Goal: Task Accomplishment & Management: Manage account settings

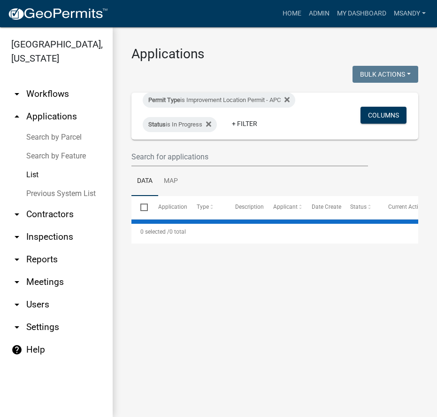
select select "3: 100"
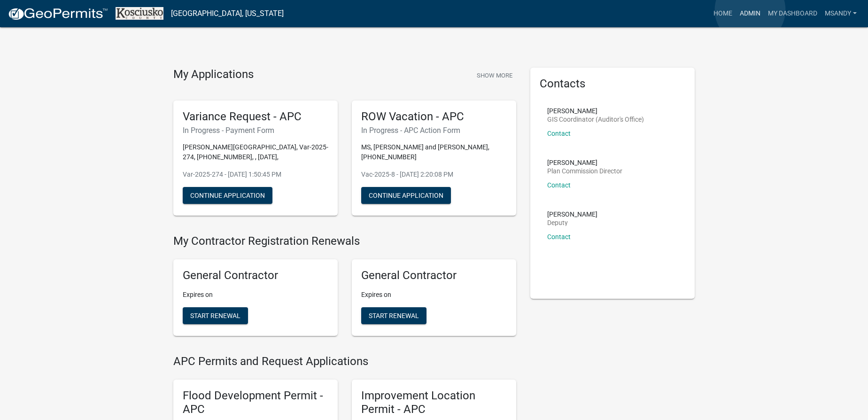
click at [438, 10] on link "Admin" at bounding box center [750, 14] width 28 height 18
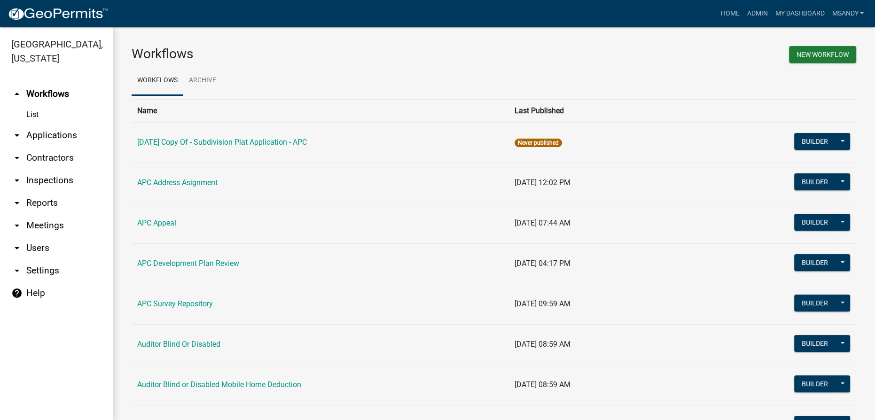
click at [36, 129] on link "arrow_drop_down Applications" at bounding box center [56, 135] width 113 height 23
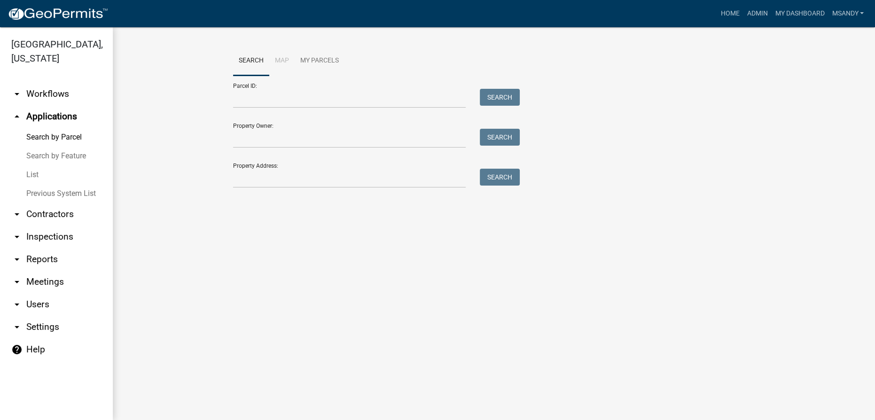
click at [38, 172] on link "List" at bounding box center [56, 174] width 113 height 19
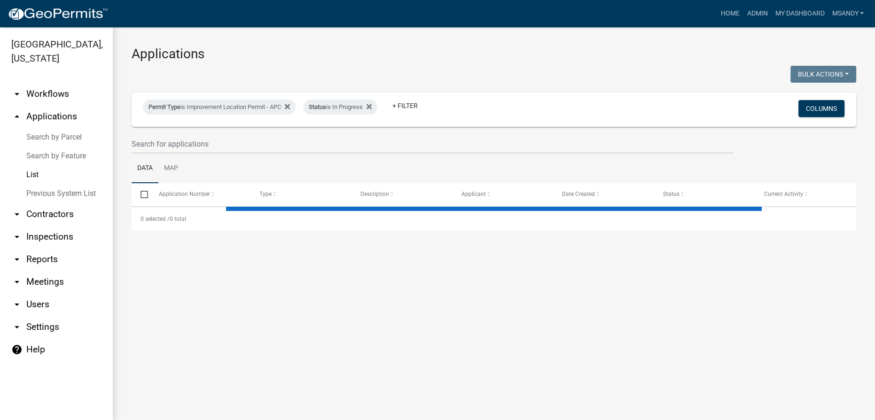
select select "3: 100"
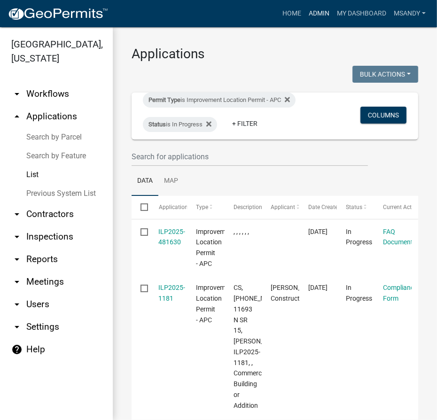
click at [321, 11] on link "Admin" at bounding box center [319, 14] width 28 height 18
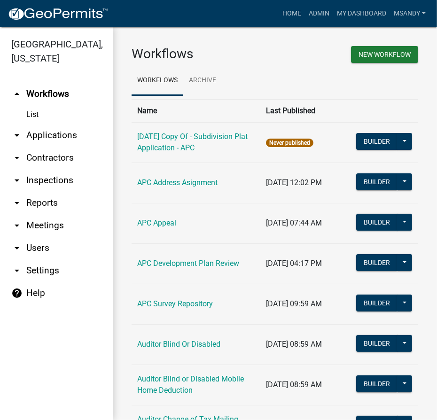
click at [46, 132] on link "arrow_drop_down Applications" at bounding box center [56, 135] width 113 height 23
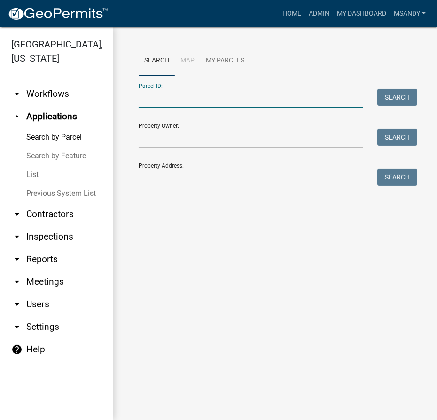
click at [154, 103] on input "Parcel ID:" at bounding box center [251, 98] width 225 height 19
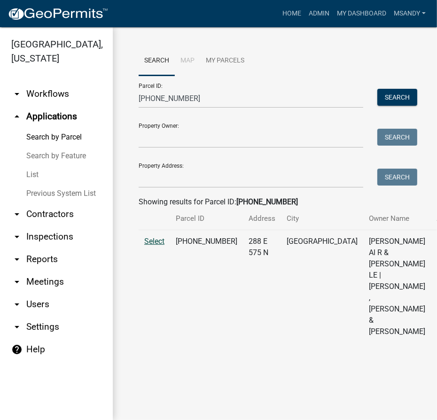
click at [149, 246] on span "Select" at bounding box center [154, 241] width 20 height 9
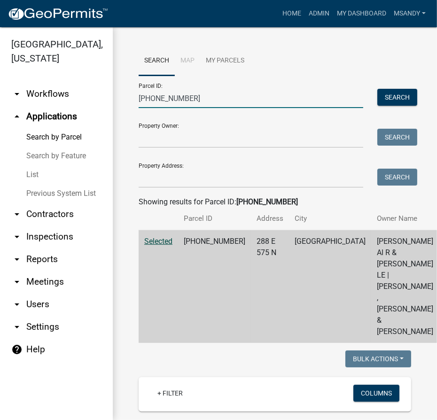
drag, startPoint x: 205, startPoint y: 96, endPoint x: 25, endPoint y: 120, distance: 182.0
click at [25, 120] on div "Kosciusko County, Indiana arrow_drop_down Workflows List arrow_drop_up Applicat…" at bounding box center [218, 223] width 437 height 393
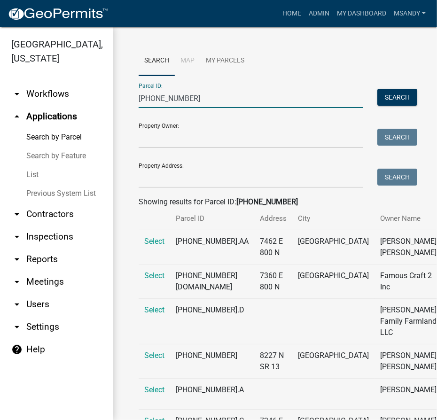
scroll to position [42, 0]
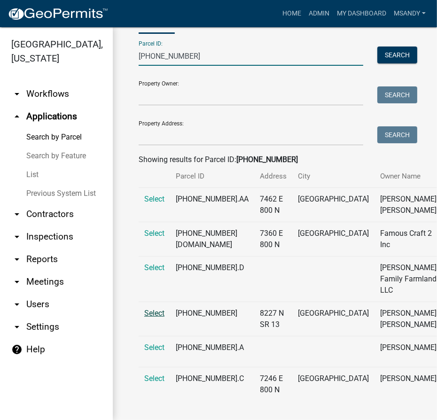
type input "007-135-003"
click at [157, 318] on span "Select" at bounding box center [154, 313] width 20 height 9
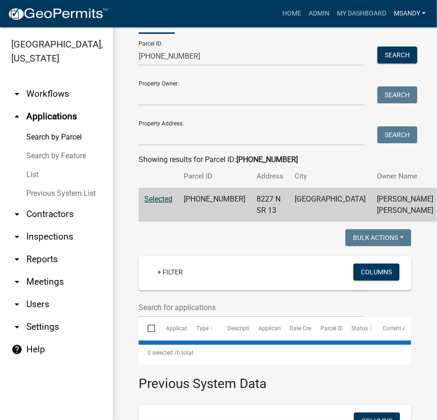
select select "2: 50"
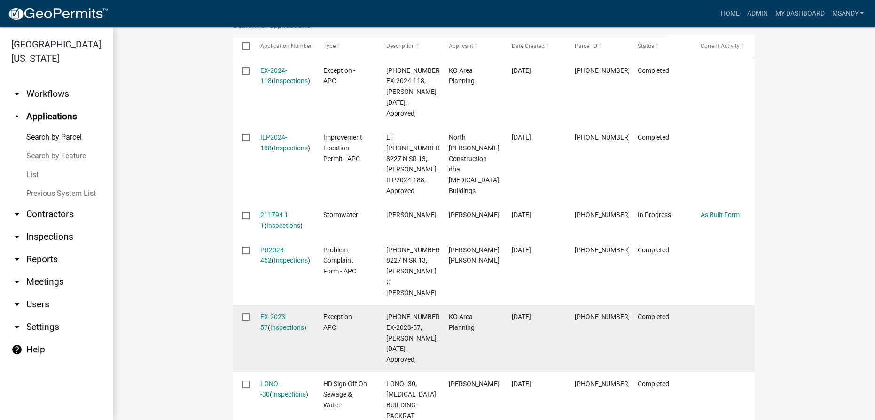
scroll to position [341, 0]
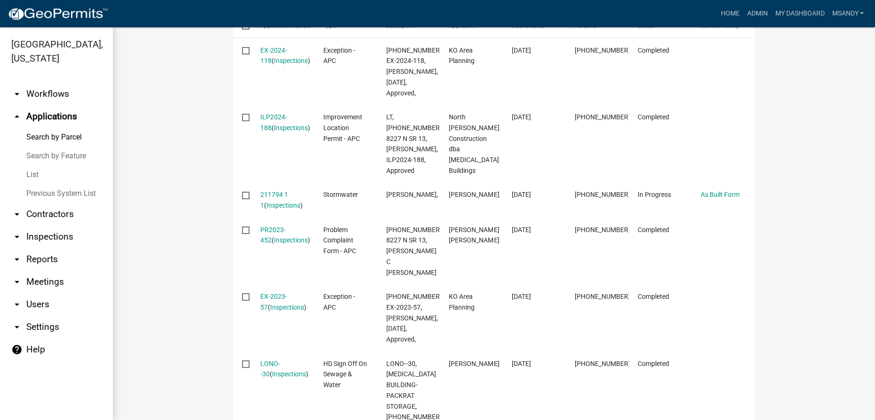
click at [30, 174] on link "List" at bounding box center [56, 174] width 113 height 19
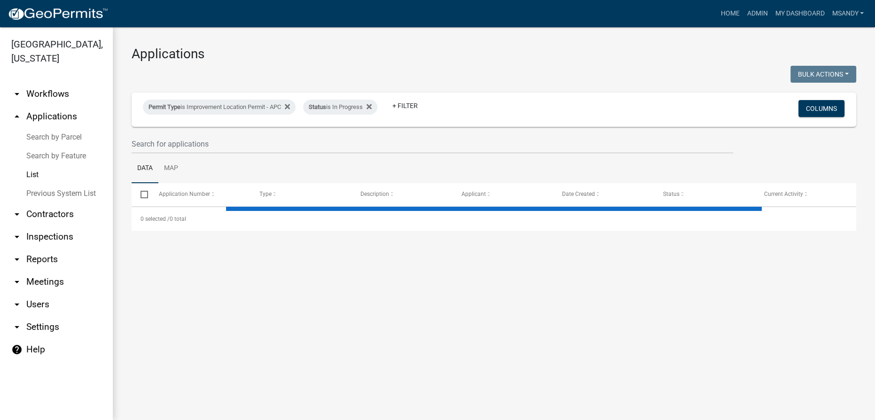
select select "3: 100"
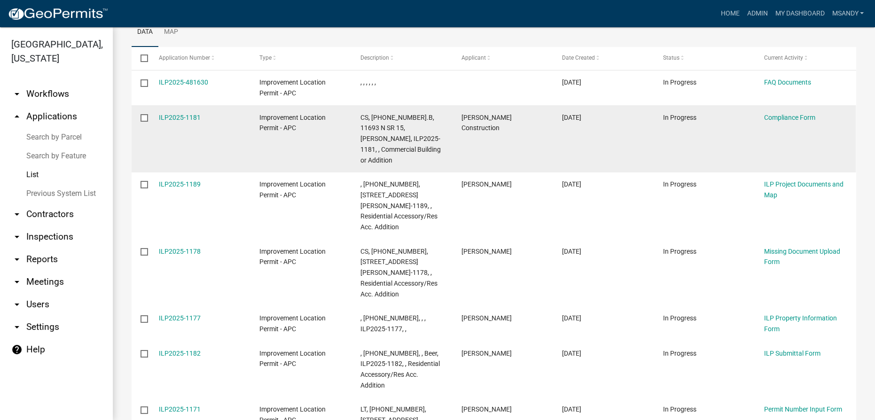
scroll to position [128, 0]
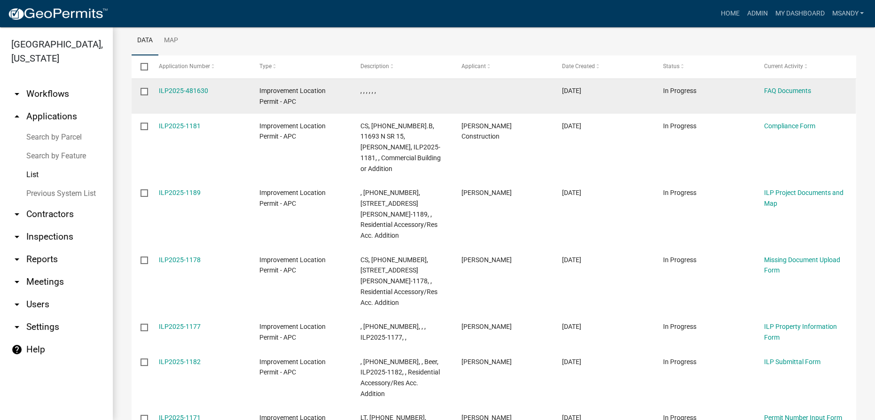
click at [148, 89] on label at bounding box center [147, 92] width 14 height 8
click at [147, 89] on input "checkbox" at bounding box center [143, 91] width 6 height 6
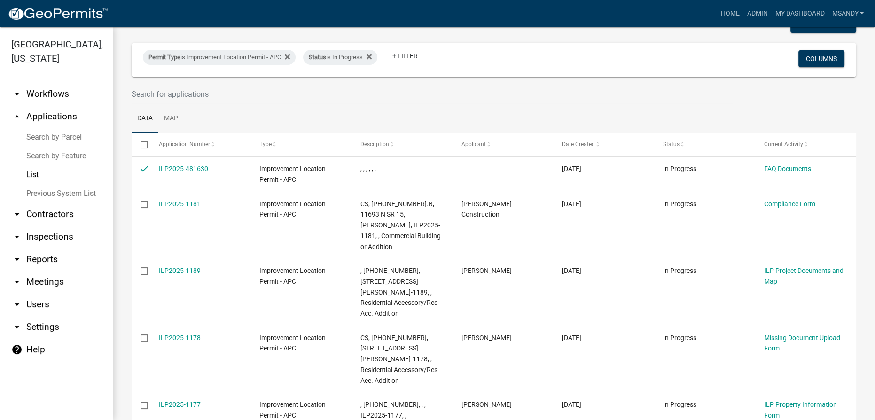
scroll to position [0, 0]
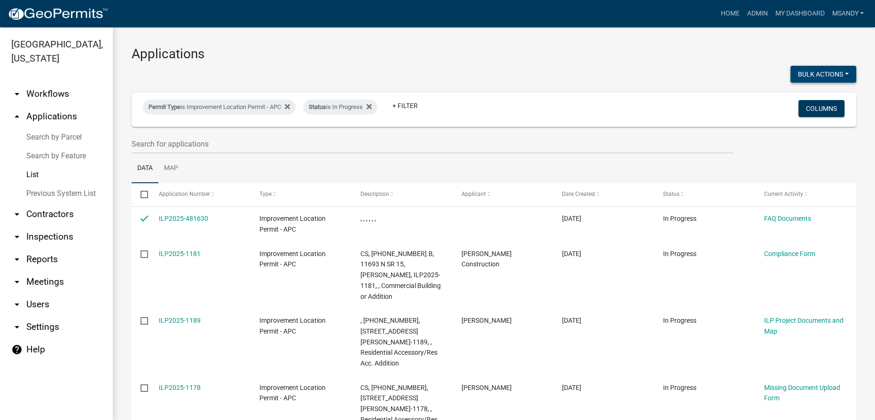
click at [438, 71] on button "Bulk Actions" at bounding box center [823, 74] width 66 height 17
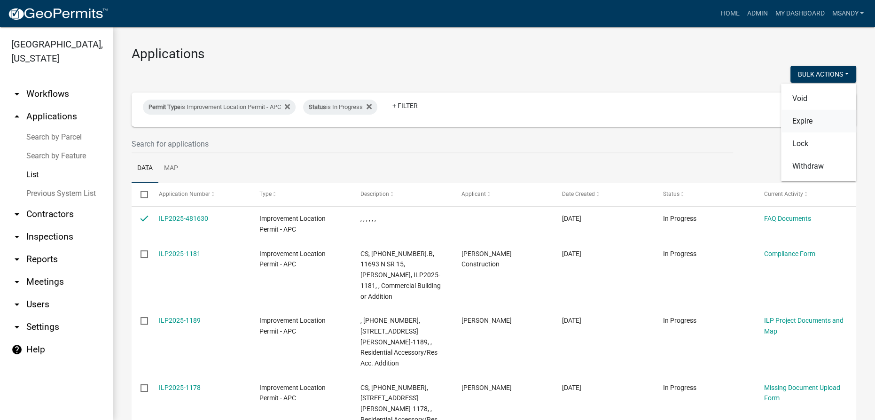
click at [438, 116] on button "Expire" at bounding box center [818, 121] width 75 height 23
checkbox input "false"
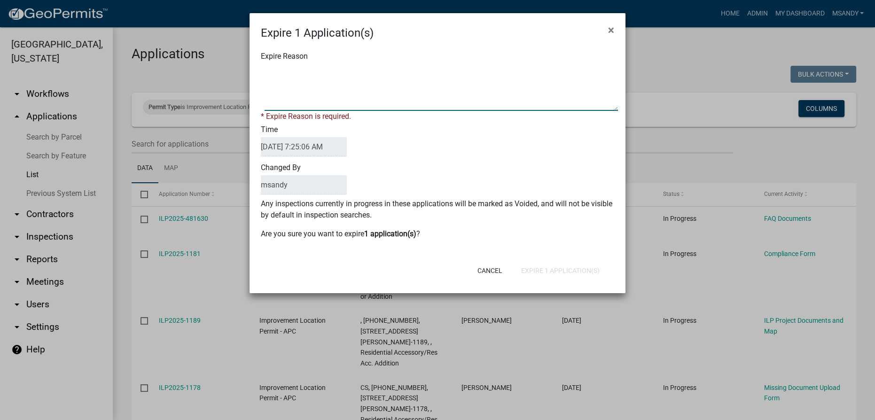
click at [329, 75] on textarea "Expire Reason" at bounding box center [440, 87] width 353 height 47
type textarea "d"
type textarea "Did not begin"
click at [438, 266] on button "Expire 1 Application(s)" at bounding box center [559, 270] width 93 height 17
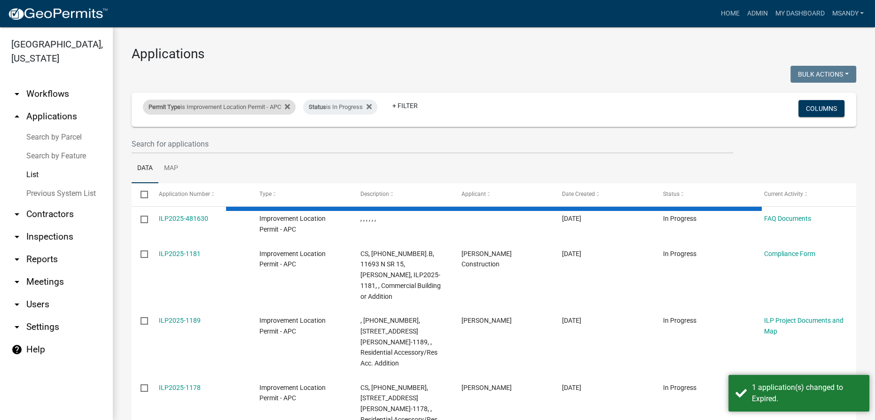
click at [225, 106] on div "Permit Type is Improvement Location Permit - APC" at bounding box center [219, 107] width 153 height 15
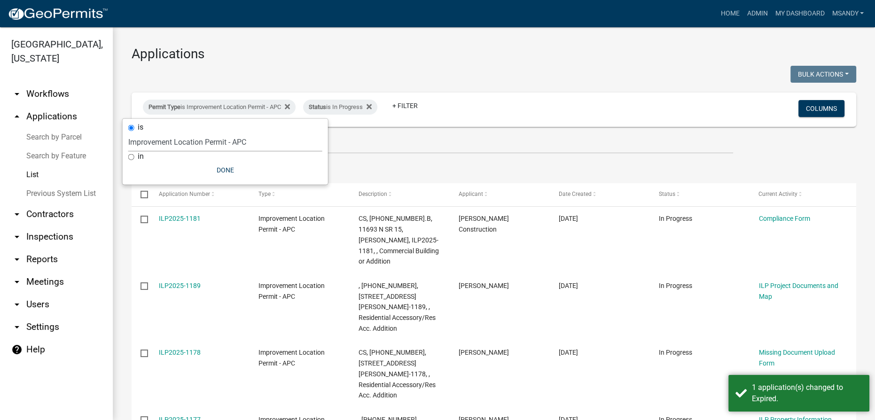
click at [214, 142] on select "Select an option [DATE] Copy Of - Subdivision Plat Application - APC APC Addres…" at bounding box center [225, 141] width 194 height 19
select select "06555e07-7e79-4569-9f73-610b83aead0f"
click at [128, 132] on select "Select an option [DATE] Copy Of - Subdivision Plat Application - APC APC Addres…" at bounding box center [225, 141] width 194 height 19
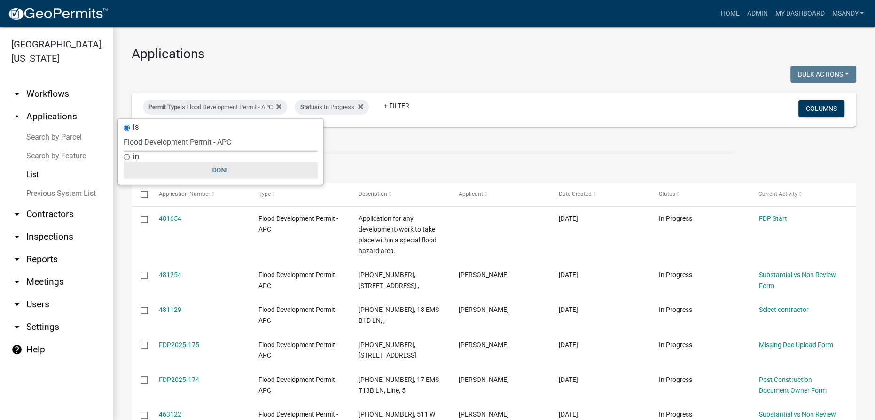
click at [216, 169] on button "Done" at bounding box center [221, 170] width 194 height 17
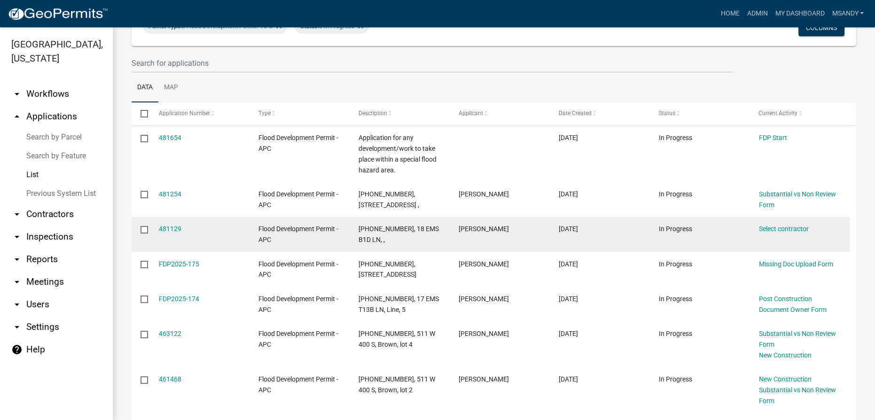
scroll to position [85, 0]
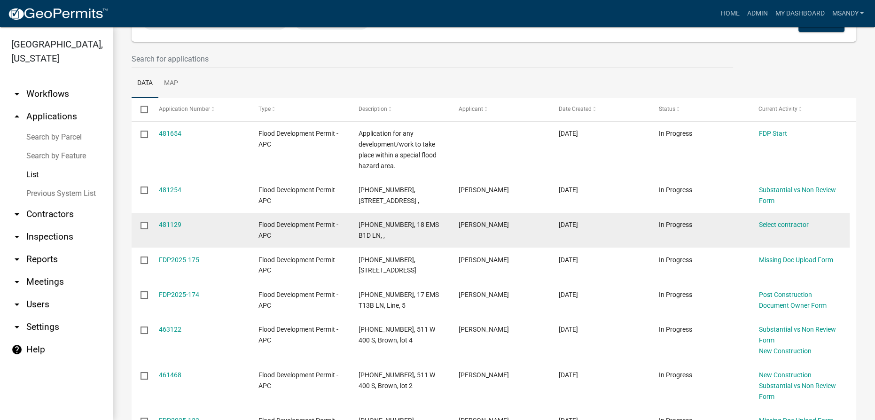
click at [145, 224] on input "checkbox" at bounding box center [143, 225] width 6 height 6
checkbox input "true"
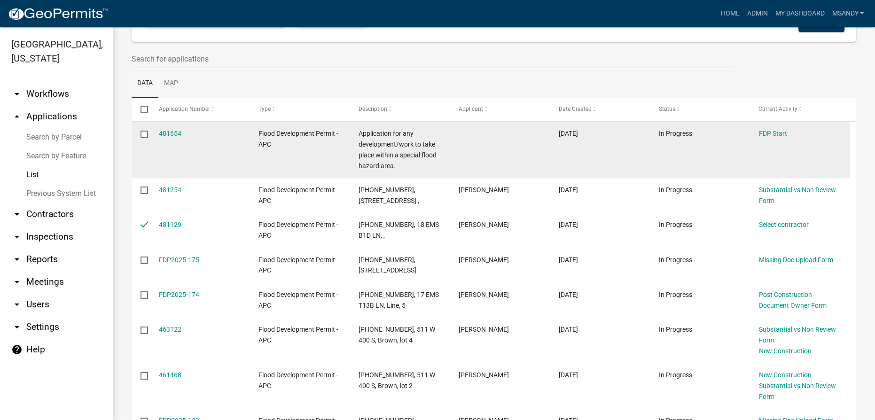
click at [147, 135] on input "checkbox" at bounding box center [143, 134] width 6 height 6
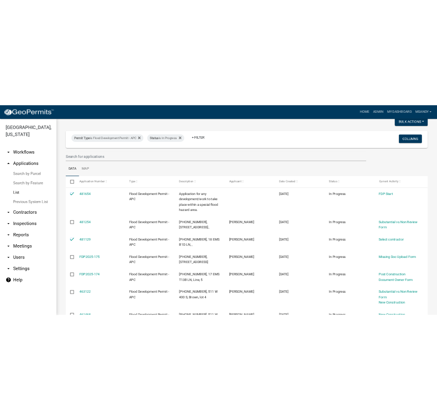
scroll to position [0, 0]
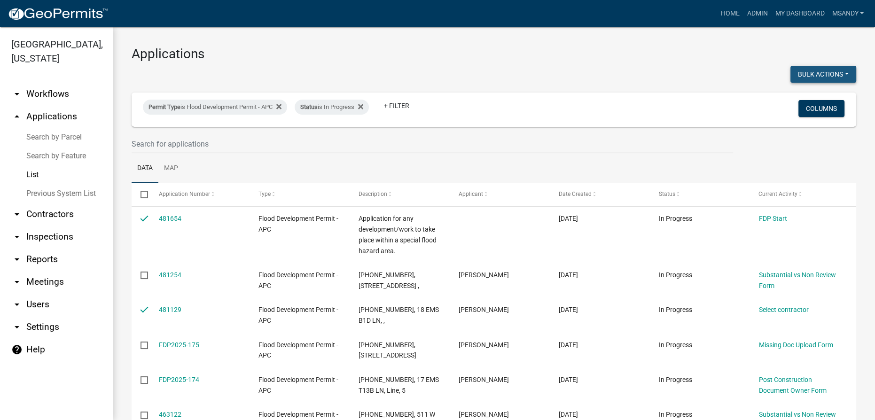
click at [438, 72] on button "Bulk Actions" at bounding box center [823, 74] width 66 height 17
click at [438, 99] on button "Void" at bounding box center [818, 98] width 75 height 23
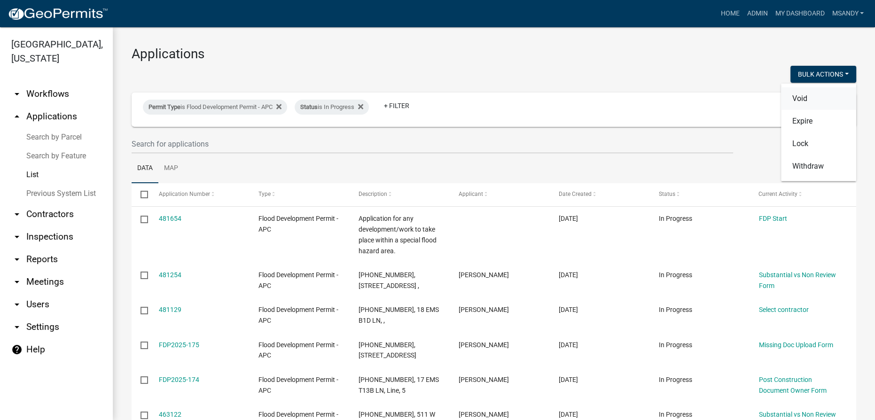
checkbox input "false"
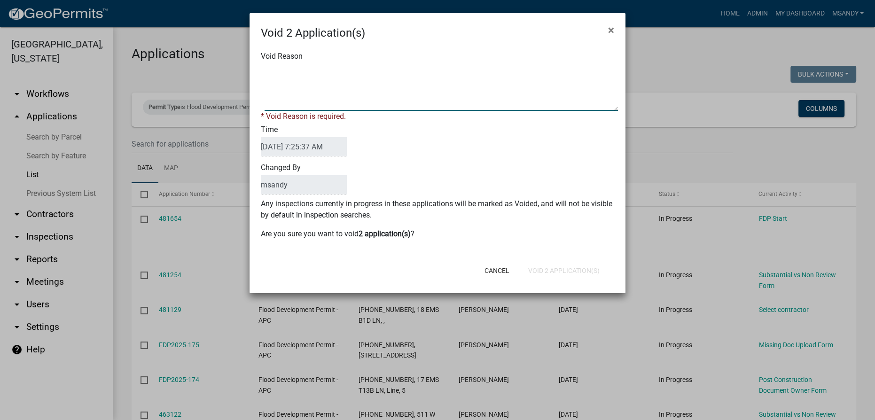
click at [425, 72] on textarea "Void Reason" at bounding box center [440, 87] width 353 height 47
type textarea "Incomplete"
click at [438, 264] on button "Void 2 Application(s)" at bounding box center [563, 270] width 86 height 17
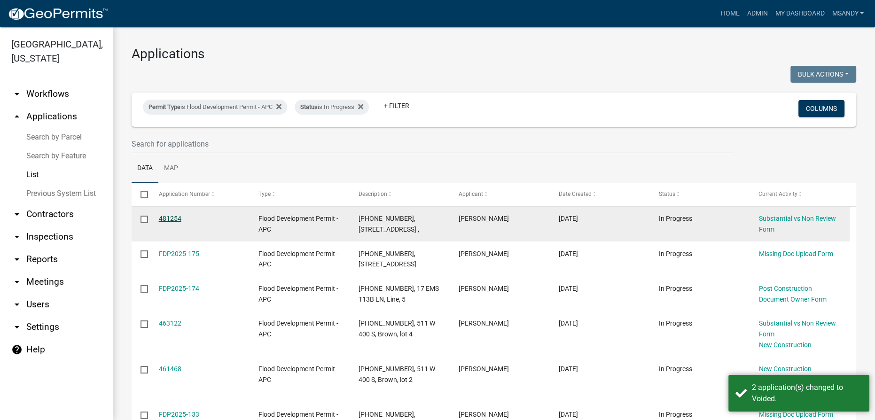
click at [174, 217] on link "481254" at bounding box center [170, 219] width 23 height 8
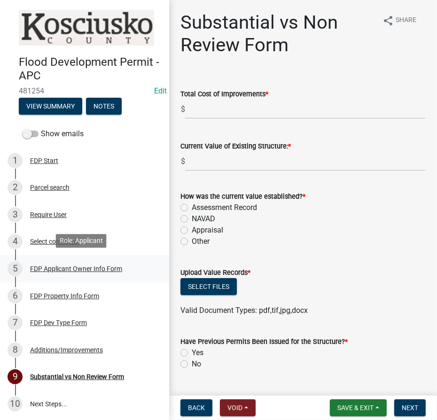
click at [59, 269] on div "FDP Applicant Owner Info Form" at bounding box center [76, 268] width 92 height 7
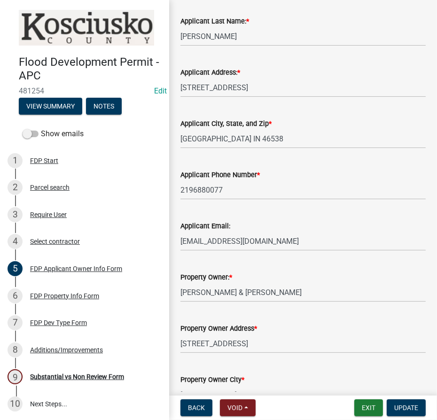
scroll to position [209, 0]
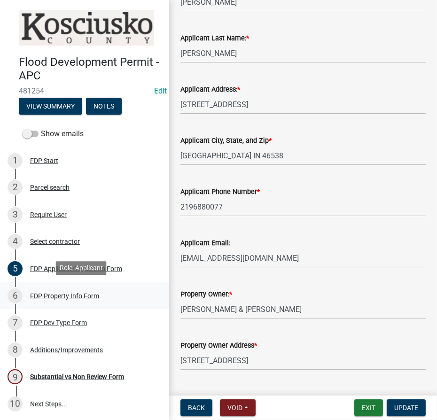
click at [55, 294] on div "FDP Property Info Form" at bounding box center [64, 296] width 69 height 7
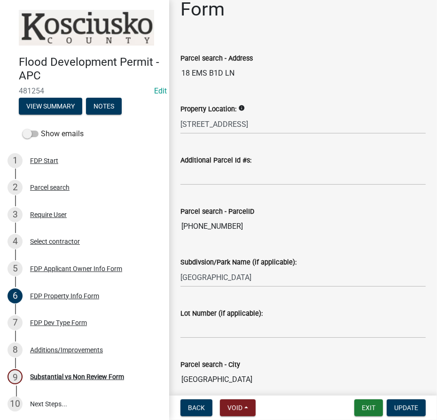
scroll to position [76, 0]
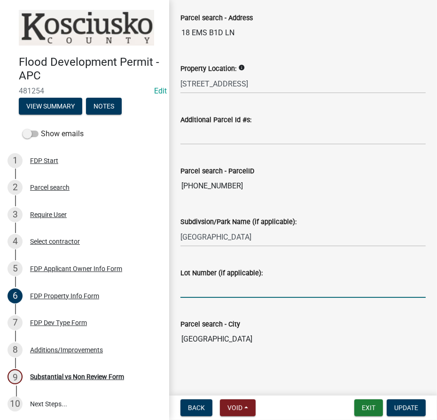
click at [233, 285] on input "Lot Number (if applicable):" at bounding box center [302, 288] width 245 height 19
type input "17"
click at [412, 405] on span "Update" at bounding box center [406, 408] width 24 height 8
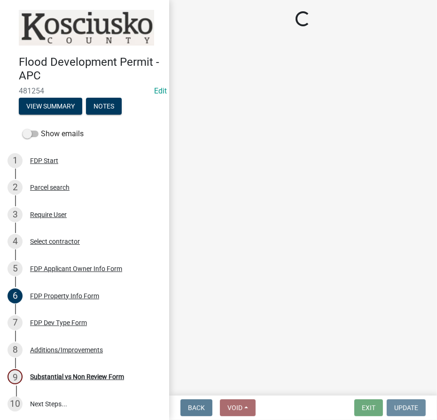
scroll to position [0, 0]
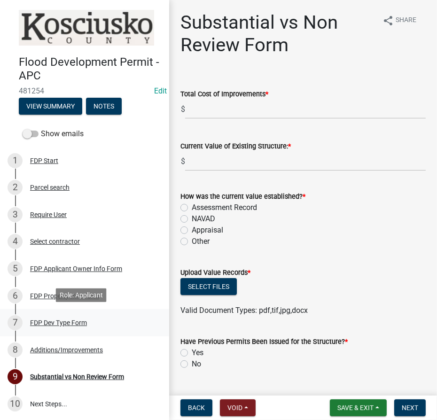
click at [65, 320] on div "FDP Dev Type Form" at bounding box center [58, 322] width 57 height 7
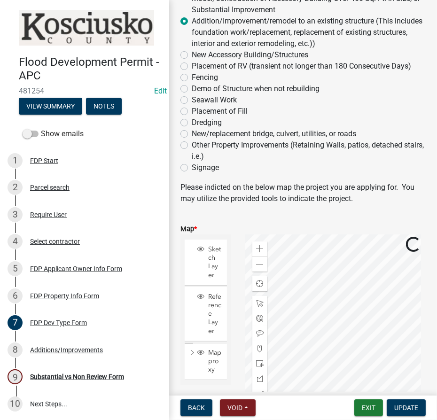
scroll to position [85, 0]
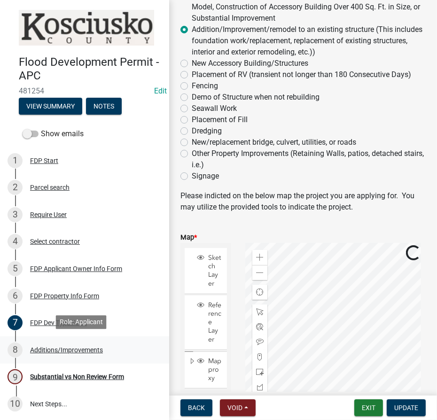
click at [66, 347] on div "Additions/Improvements" at bounding box center [66, 350] width 73 height 7
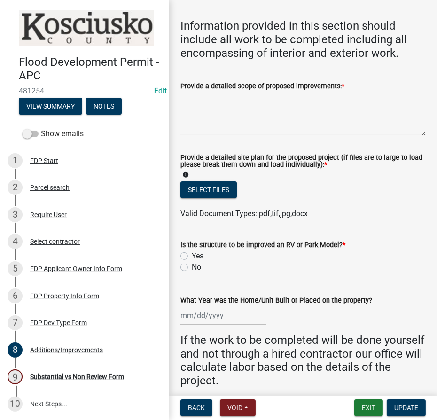
scroll to position [0, 0]
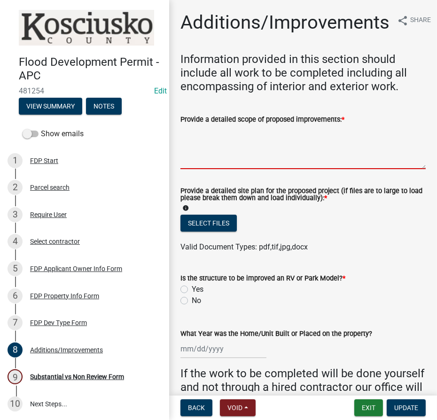
click at [289, 155] on textarea "Provide a detailed scope of proposed improvements: *" at bounding box center [302, 147] width 245 height 44
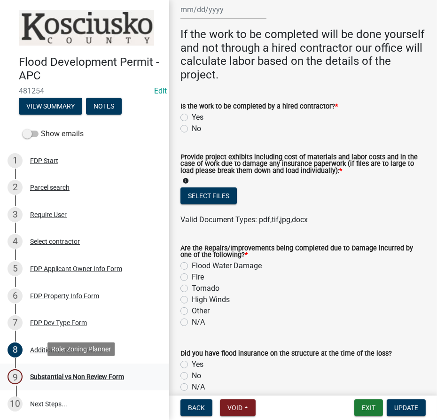
click at [74, 377] on div "Substantial vs Non Review Form" at bounding box center [77, 376] width 94 height 7
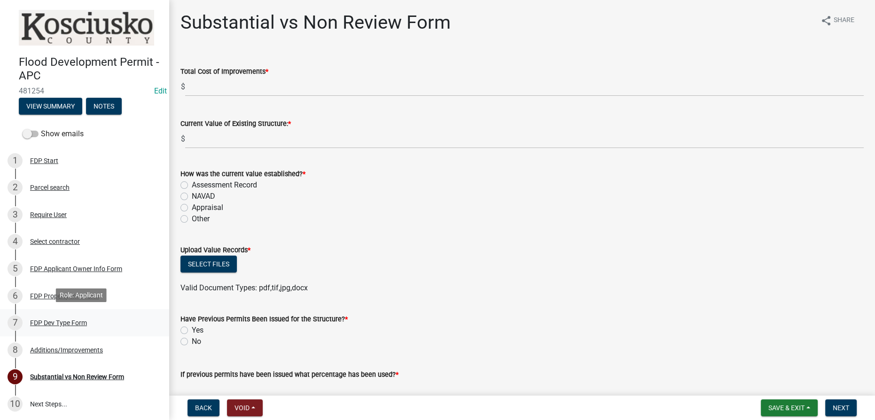
click at [49, 319] on div "FDP Dev Type Form" at bounding box center [58, 322] width 57 height 7
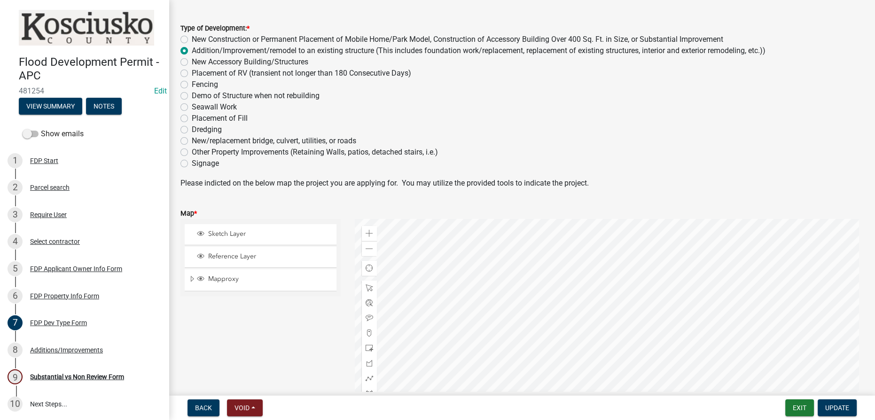
scroll to position [85, 0]
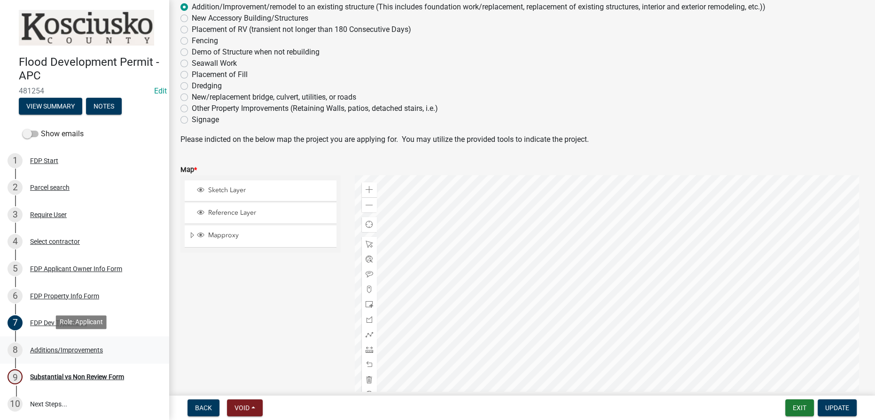
click at [54, 348] on div "Additions/Improvements" at bounding box center [66, 350] width 73 height 7
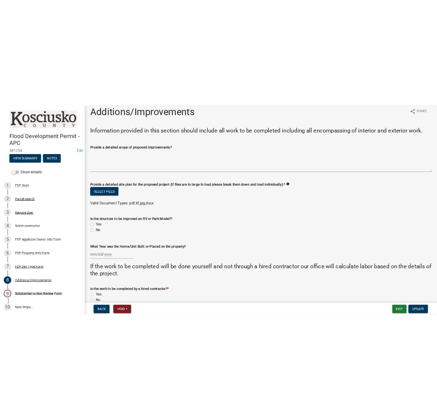
scroll to position [0, 0]
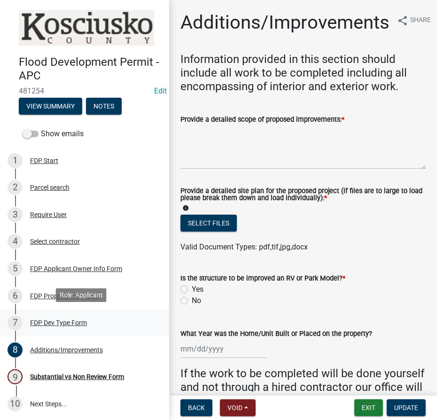
click at [59, 320] on div "FDP Dev Type Form" at bounding box center [58, 322] width 57 height 7
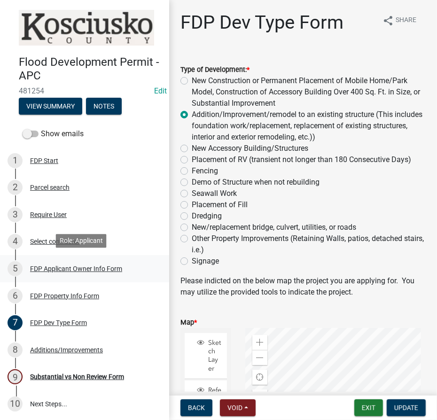
click at [74, 265] on div "FDP Applicant Owner Info Form" at bounding box center [76, 268] width 92 height 7
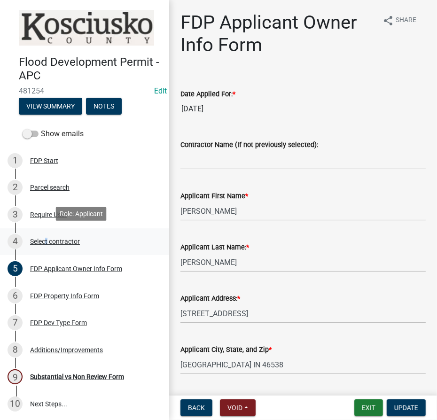
click at [44, 240] on div "Select contractor" at bounding box center [55, 241] width 50 height 7
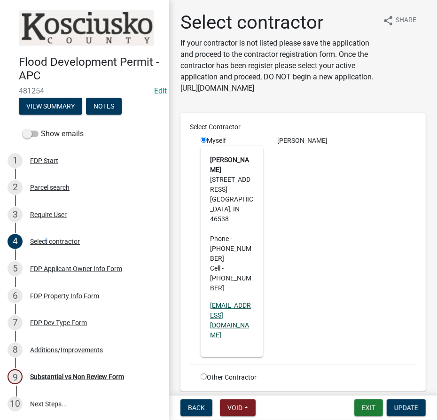
click at [213, 302] on link "amyjo615@hotmail.com" at bounding box center [230, 320] width 41 height 37
drag, startPoint x: 136, startPoint y: 296, endPoint x: 143, endPoint y: 291, distance: 8.7
click at [136, 297] on div "6 FDP Property Info Form" at bounding box center [81, 295] width 147 height 15
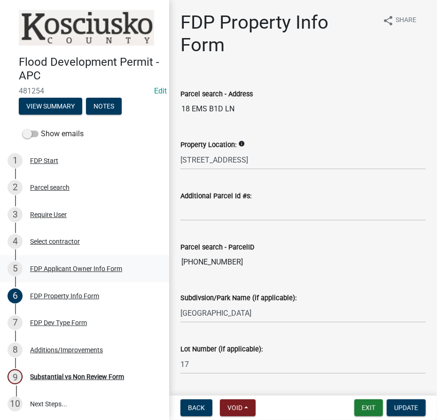
click at [52, 265] on div "FDP Applicant Owner Info Form" at bounding box center [76, 268] width 92 height 7
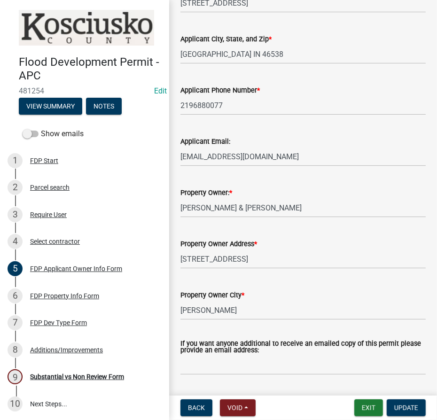
scroll to position [337, 0]
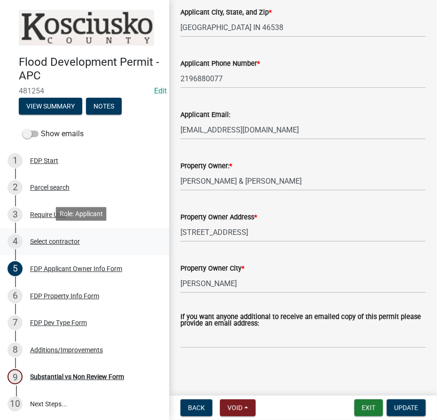
click at [54, 242] on div "Select contractor" at bounding box center [55, 241] width 50 height 7
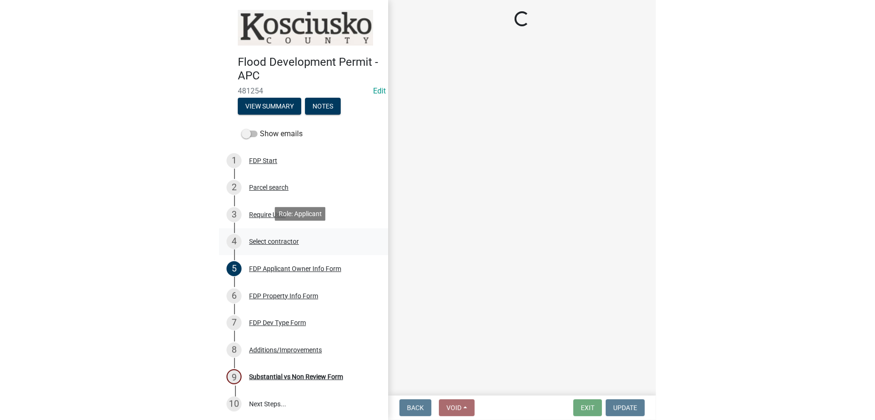
scroll to position [0, 0]
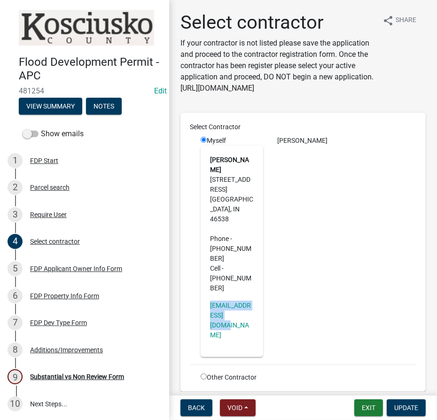
drag, startPoint x: 255, startPoint y: 280, endPoint x: 207, endPoint y: 265, distance: 49.6
click at [207, 265] on div "Ryan Castillo 18 EMS B1D lane Leesburg, IN 46538 Phone - (219) 588-8722 Cell - …" at bounding box center [232, 251] width 62 height 211
copy link "amyjo615@hotmail.com"
click at [61, 267] on div "FDP Applicant Owner Info Form" at bounding box center [76, 268] width 92 height 7
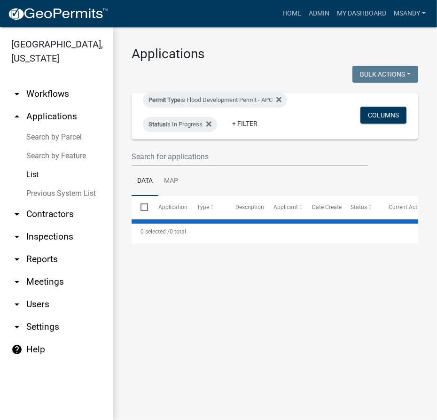
select select "3: 100"
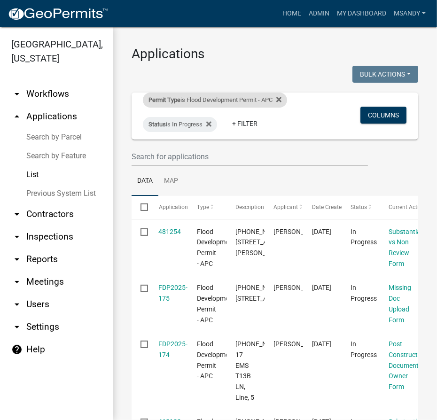
click at [179, 104] on div "Permit Type is Flood Development Permit - APC" at bounding box center [215, 100] width 144 height 15
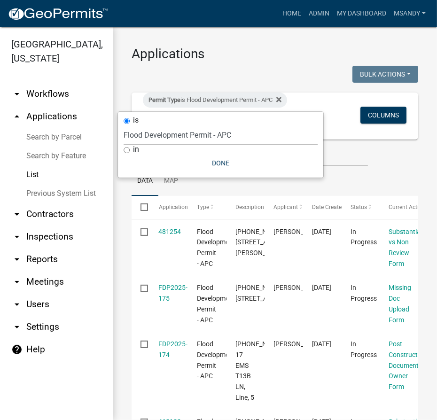
click at [177, 132] on select "Select an option [DATE] Copy Of - Subdivision Plat Application - APC APC Addres…" at bounding box center [221, 134] width 194 height 19
click at [124, 125] on select "Select an option [DATE] Copy Of - Subdivision Plat Application - APC APC Addres…" at bounding box center [221, 134] width 194 height 19
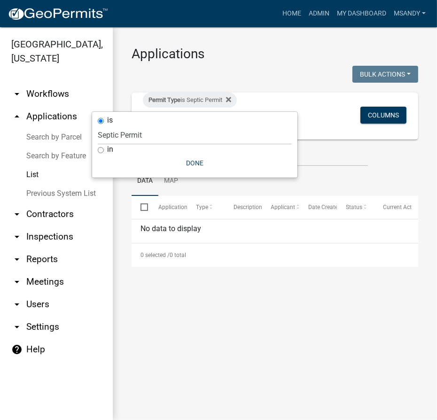
click at [189, 148] on div "in" at bounding box center [195, 150] width 194 height 10
drag, startPoint x: 183, startPoint y: 135, endPoint x: 182, endPoint y: 141, distance: 6.6
click at [183, 136] on select "Select an option [DATE] Copy Of - Subdivision Plat Application - APC APC Addres…" at bounding box center [195, 134] width 194 height 19
select select "eb70c5df-7d79-4007-8fff-490efa7218cf"
click at [103, 125] on select "Select an option [DATE] Copy Of - Subdivision Plat Application - APC APC Addres…" at bounding box center [195, 134] width 194 height 19
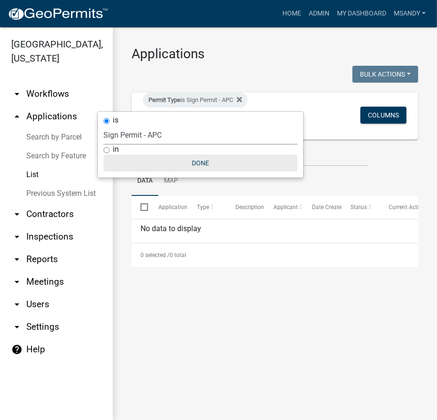
click at [199, 161] on button "Done" at bounding box center [200, 163] width 194 height 17
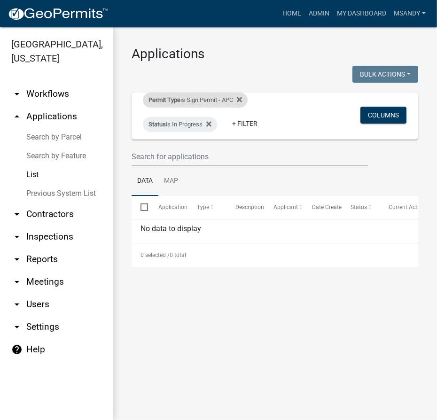
click at [189, 99] on div "Permit Type is Sign Permit - APC" at bounding box center [195, 100] width 105 height 15
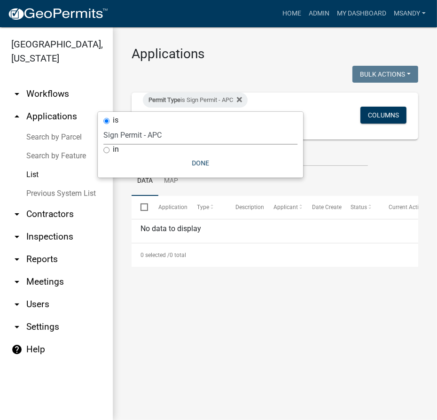
click at [148, 133] on select "Select an option [DATE] Copy Of - Subdivision Plat Application - APC APC Addres…" at bounding box center [200, 134] width 194 height 19
select select "a2c991f8-68ce-43d3-971c-57015753063b"
click at [128, 125] on select "Select an option [DATE] Copy Of - Subdivision Plat Application - APC APC Addres…" at bounding box center [200, 134] width 194 height 19
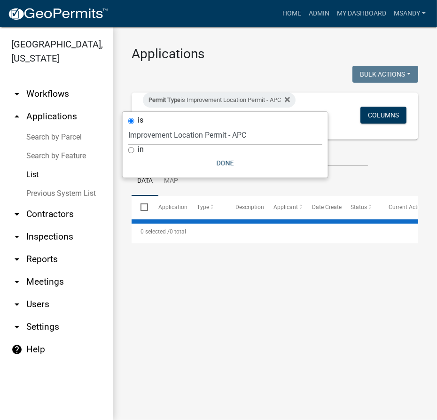
select select "3: 100"
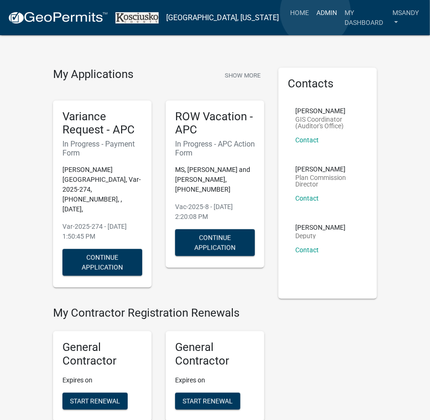
click at [316, 12] on link "Admin" at bounding box center [327, 13] width 28 height 18
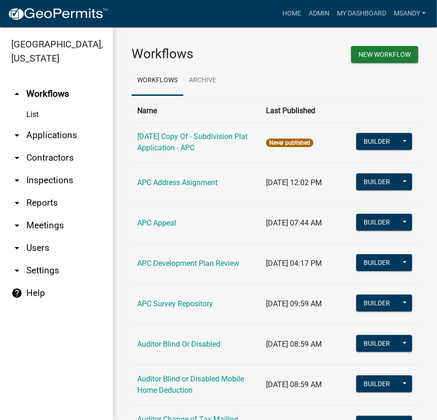
click at [54, 134] on link "arrow_drop_down Applications" at bounding box center [56, 135] width 113 height 23
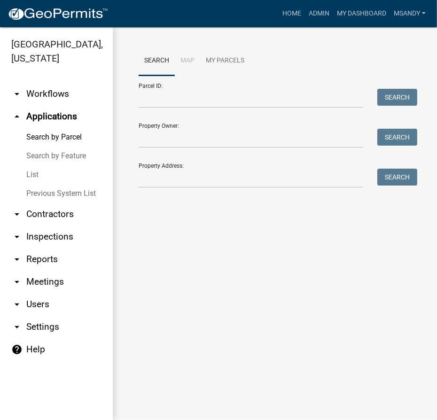
click at [40, 172] on link "List" at bounding box center [56, 174] width 113 height 19
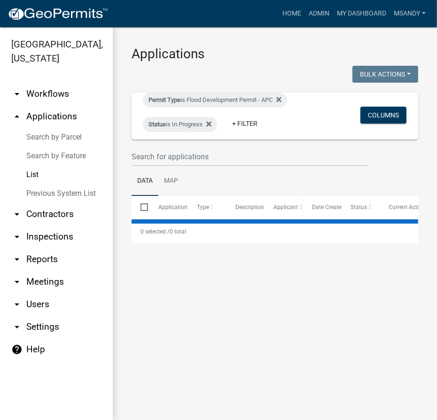
select select "3: 100"
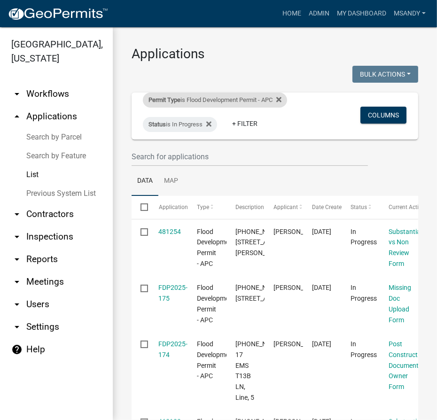
click at [194, 100] on div "Permit Type is Flood Development Permit - APC" at bounding box center [215, 100] width 144 height 15
select select "06555e07-7e79-4569-9f73-610b83aead0f"
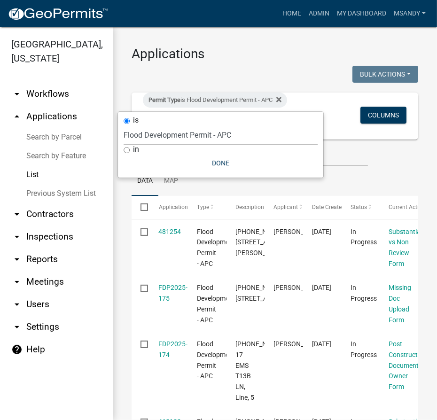
click at [181, 137] on select "Select an option [DATE] Copy Of - Subdivision Plat Application - APC APC Addres…" at bounding box center [221, 134] width 194 height 19
click at [71, 136] on link "Search by Parcel" at bounding box center [56, 137] width 113 height 19
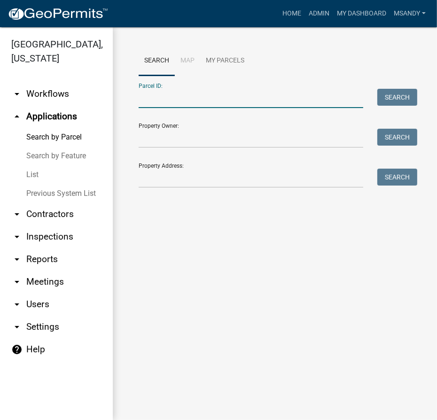
click at [204, 97] on input "Parcel ID:" at bounding box center [251, 98] width 225 height 19
drag, startPoint x: 204, startPoint y: 97, endPoint x: 203, endPoint y: 87, distance: 9.4
click at [204, 96] on input "Parcel ID:" at bounding box center [251, 98] width 225 height 19
paste input "[PHONE_NUMBER]"
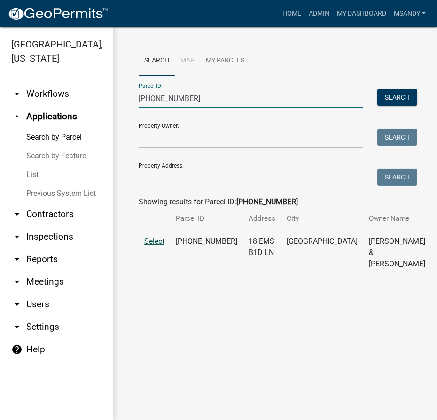
type input "[PHONE_NUMBER]"
click at [159, 246] on span "Select" at bounding box center [154, 241] width 20 height 9
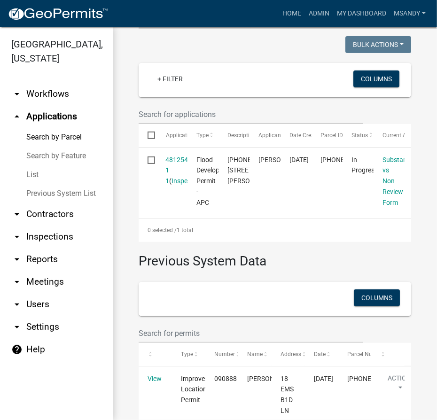
scroll to position [171, 0]
